Goal: Information Seeking & Learning: Compare options

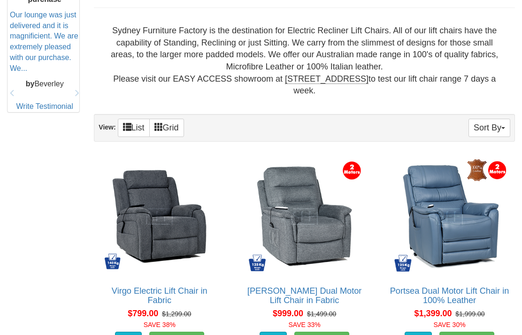
scroll to position [461, 0]
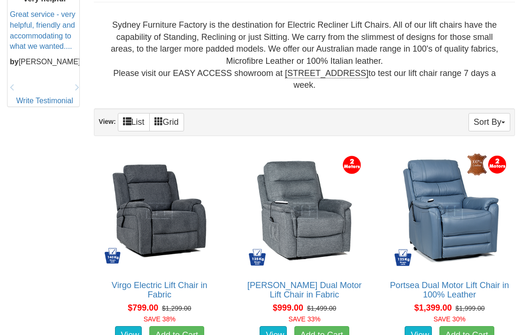
click at [491, 120] on button "Sort By" at bounding box center [489, 122] width 42 height 18
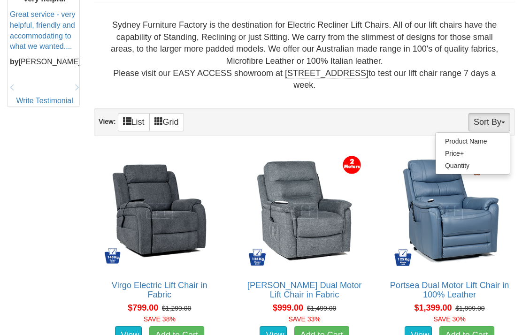
click at [442, 91] on div at bounding box center [261, 167] width 522 height 335
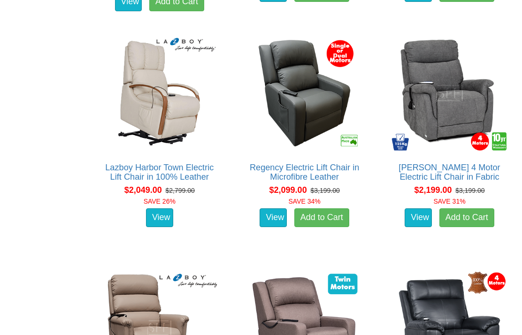
scroll to position [1282, 0]
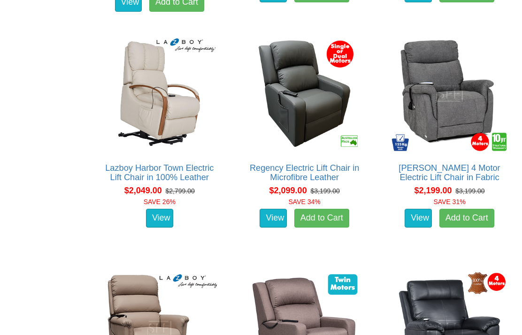
click at [322, 104] on img at bounding box center [304, 93] width 121 height 121
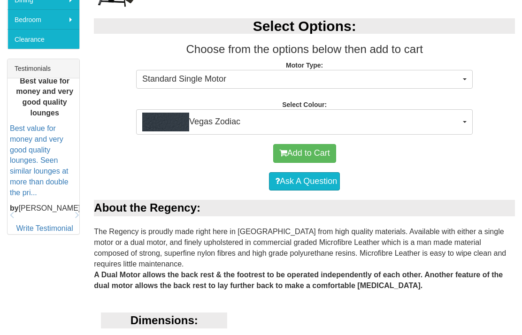
scroll to position [351, 0]
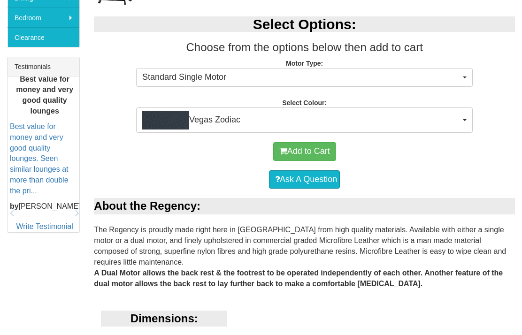
click at [469, 78] on button "Standard Single Motor" at bounding box center [304, 77] width 336 height 19
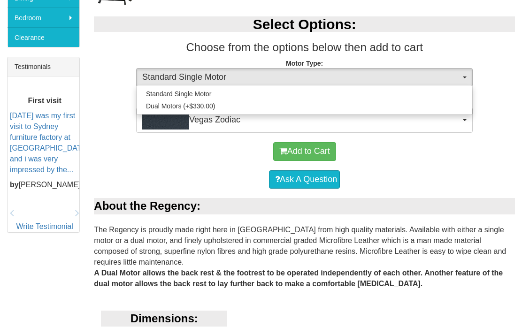
click at [506, 101] on div at bounding box center [261, 167] width 522 height 335
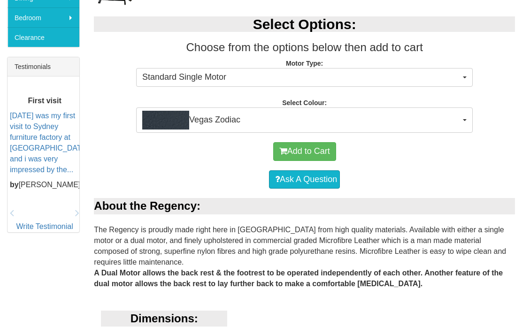
click at [462, 120] on button "Vegas Zodiac" at bounding box center [304, 119] width 336 height 25
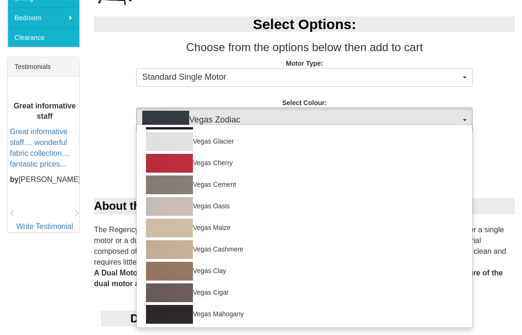
scroll to position [83, 0]
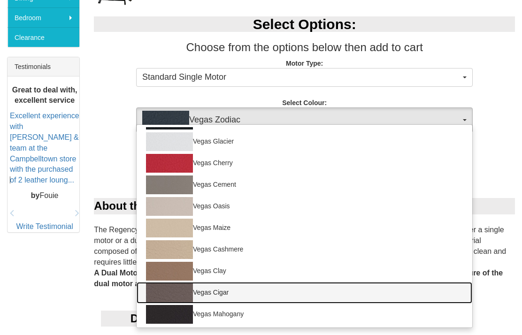
click at [176, 294] on img at bounding box center [169, 292] width 47 height 19
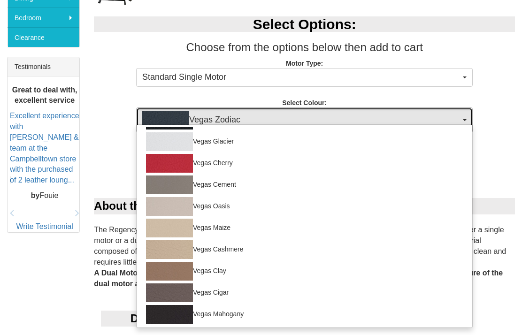
select select "1467"
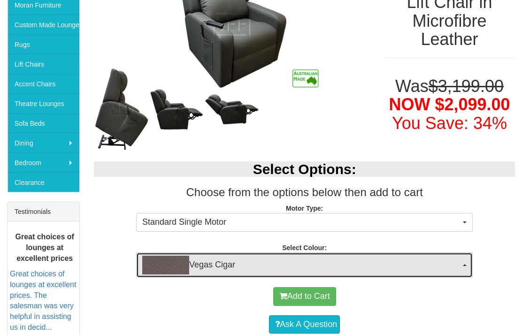
scroll to position [201, 0]
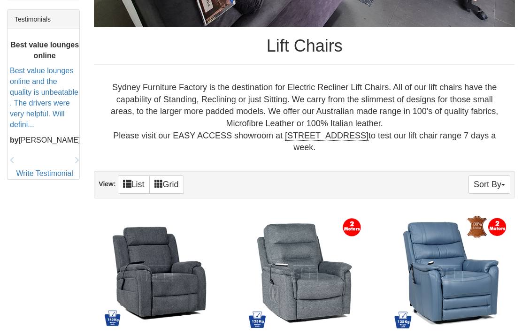
scroll to position [399, 0]
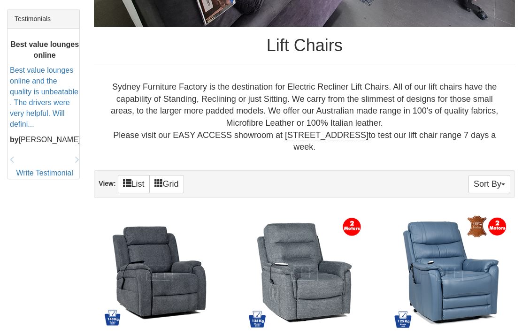
click at [464, 268] on img at bounding box center [449, 273] width 121 height 121
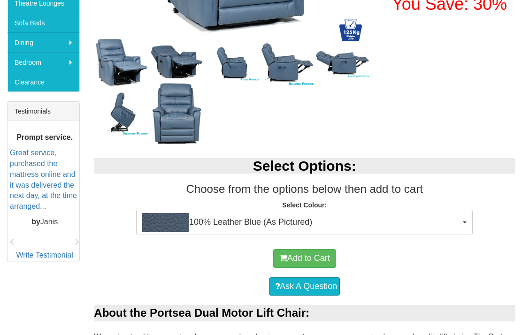
scroll to position [307, 0]
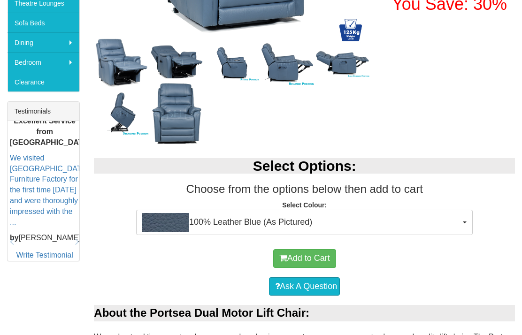
click at [461, 221] on button "100% Leather Blue (As Pictured)" at bounding box center [304, 222] width 336 height 25
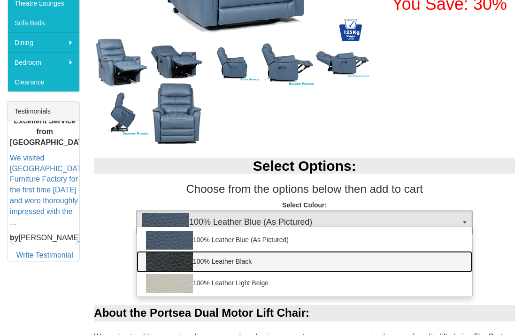
click at [231, 262] on link "100% Leather Black" at bounding box center [303, 262] width 335 height 22
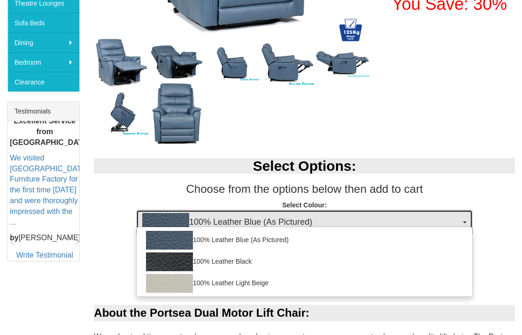
select select "1145"
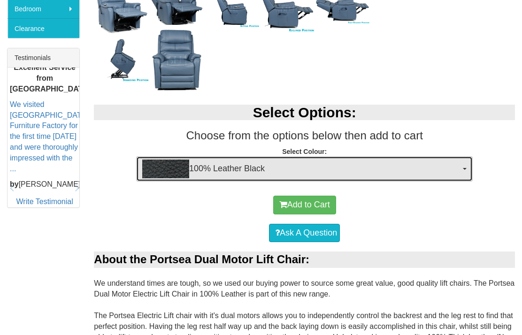
scroll to position [359, 0]
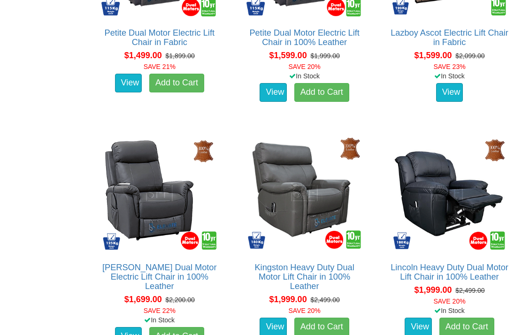
scroll to position [948, 0]
click at [323, 197] on img at bounding box center [304, 193] width 121 height 121
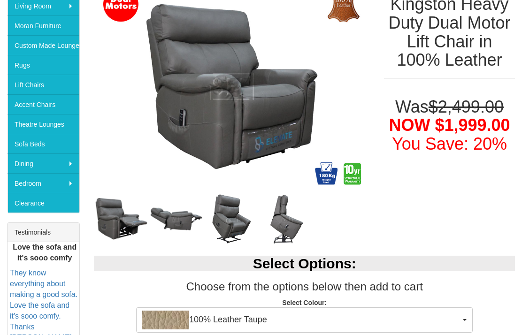
scroll to position [186, 0]
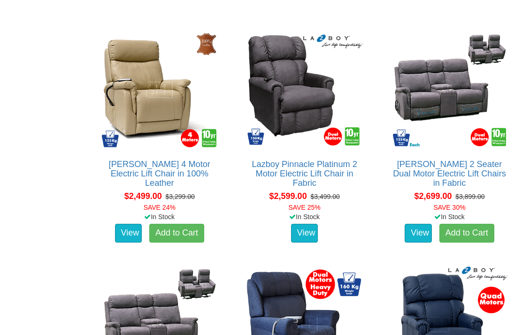
scroll to position [1755, 0]
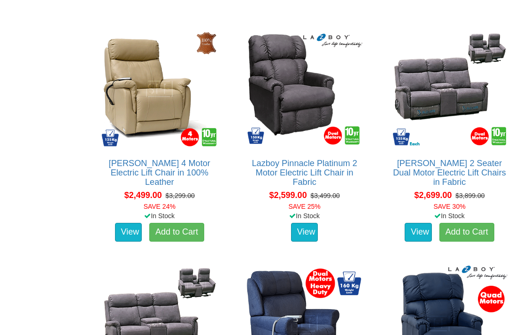
click at [153, 106] on img at bounding box center [159, 89] width 121 height 121
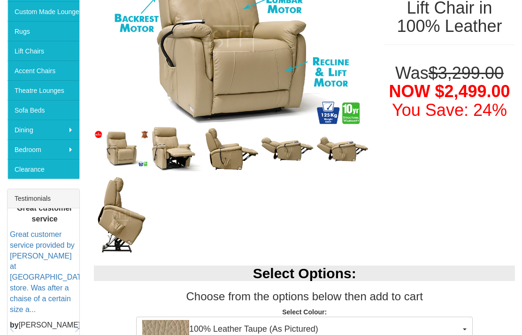
scroll to position [212, 0]
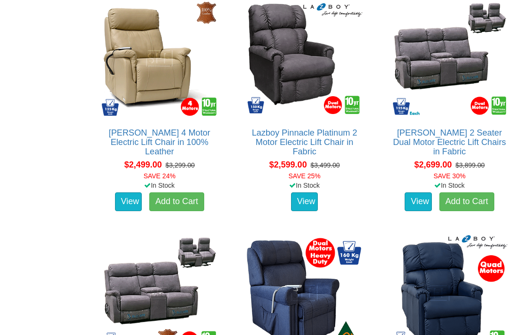
scroll to position [1784, 0]
